Goal: Navigation & Orientation: Find specific page/section

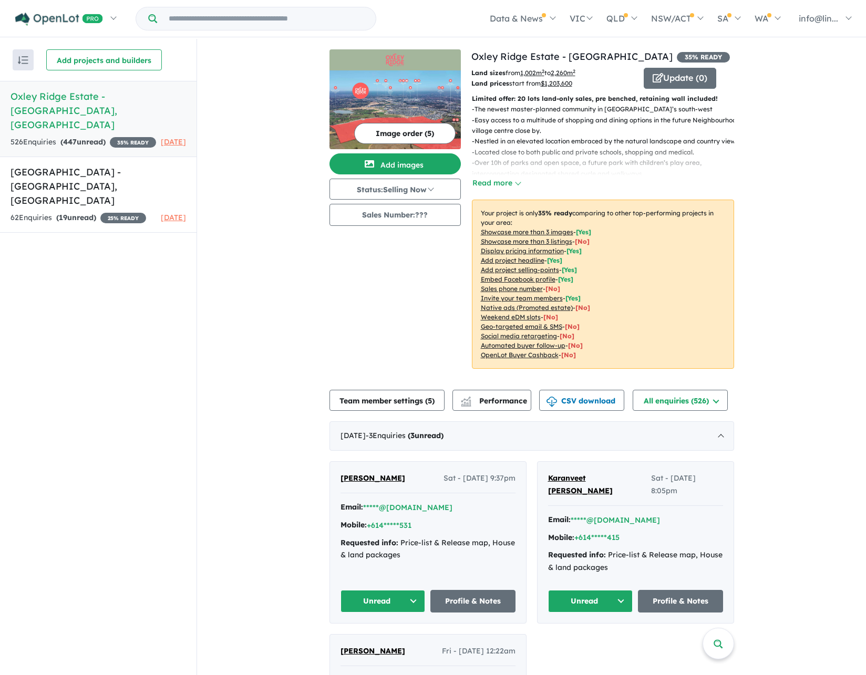
click at [92, 100] on h5 "Oxley Ridge Estate - [GEOGRAPHIC_DATA] , [GEOGRAPHIC_DATA]" at bounding box center [98, 110] width 175 height 43
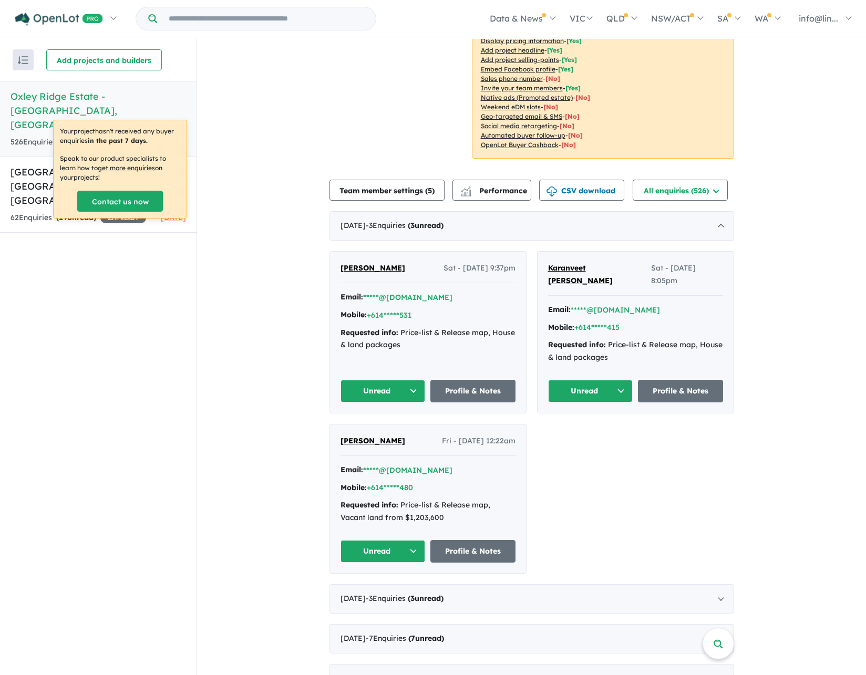
scroll to position [217, 0]
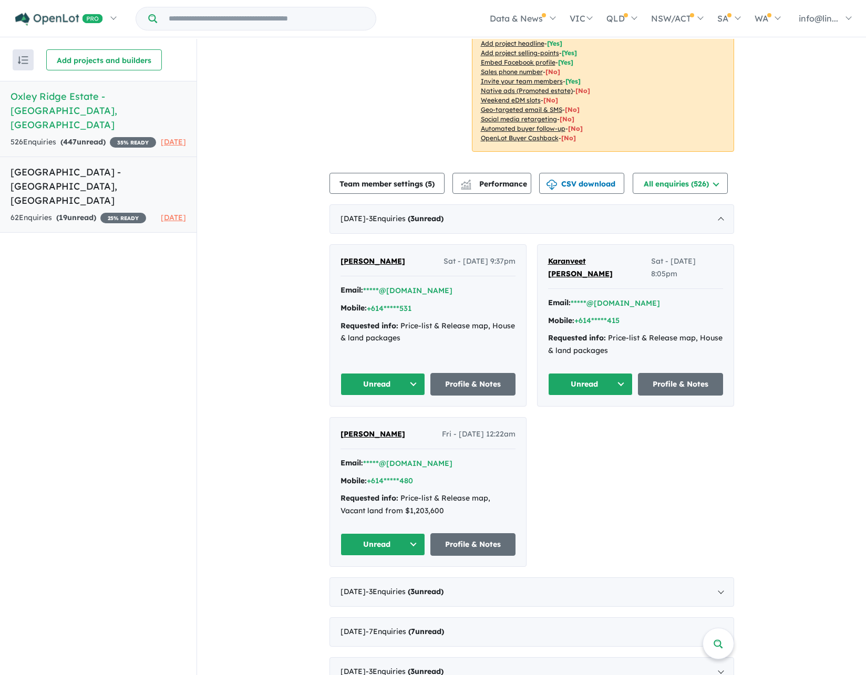
click at [13, 165] on h5 "[GEOGRAPHIC_DATA] - [GEOGRAPHIC_DATA] , [GEOGRAPHIC_DATA]" at bounding box center [98, 186] width 175 height 43
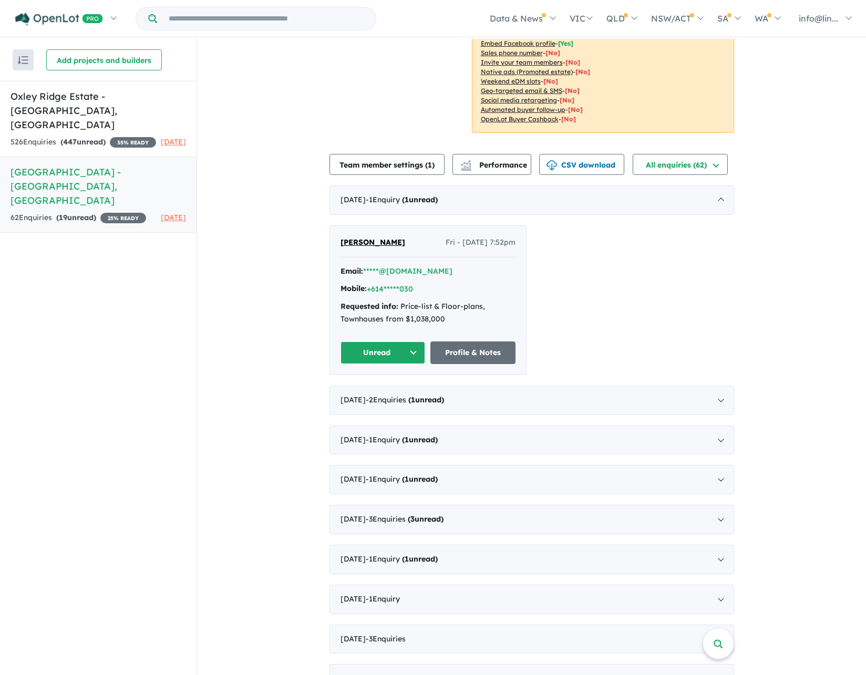
scroll to position [236, 0]
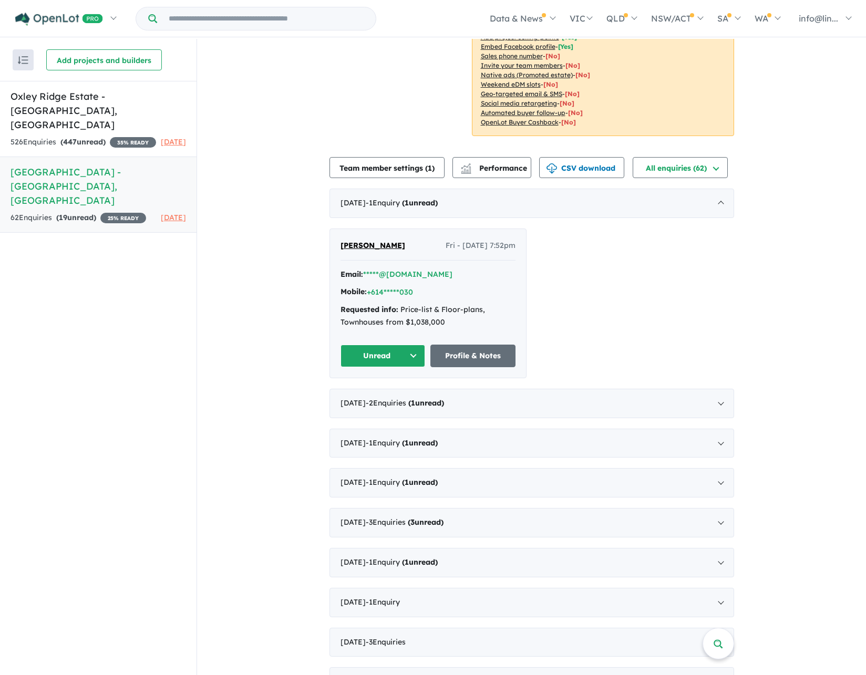
click at [573, 277] on div "[PERSON_NAME] Fri - [DATE] 7:52pm Email: *****@[DOMAIN_NAME] Mobile: +614*****0…" at bounding box center [531, 304] width 405 height 150
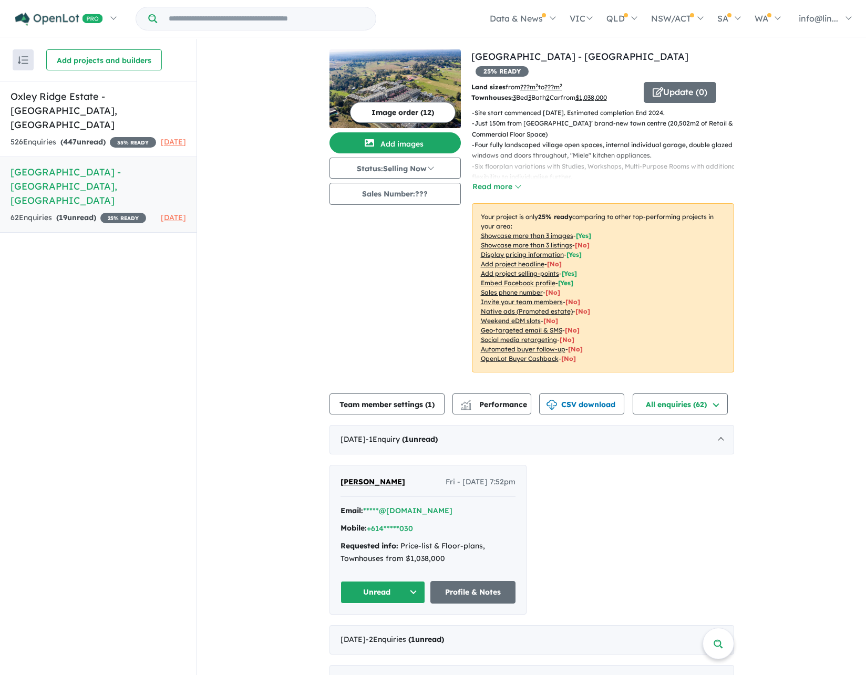
click at [89, 165] on h5 "[GEOGRAPHIC_DATA] - [GEOGRAPHIC_DATA] , [GEOGRAPHIC_DATA]" at bounding box center [98, 186] width 175 height 43
click at [82, 87] on link "Oxley Ridge Estate - [GEOGRAPHIC_DATA] , [GEOGRAPHIC_DATA] 526 Enquir ies ( 447…" at bounding box center [98, 119] width 196 height 76
